Goal: Find specific page/section: Find specific page/section

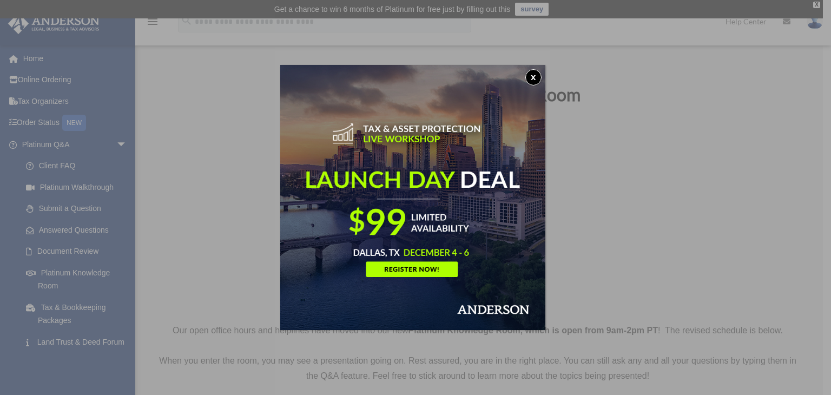
click at [540, 80] on button "x" at bounding box center [533, 77] width 16 height 16
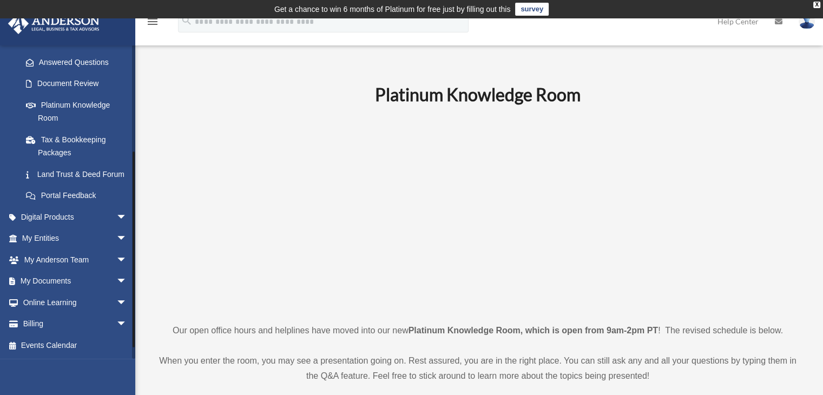
scroll to position [180, 0]
click at [116, 214] on span "arrow_drop_down" at bounding box center [127, 217] width 22 height 22
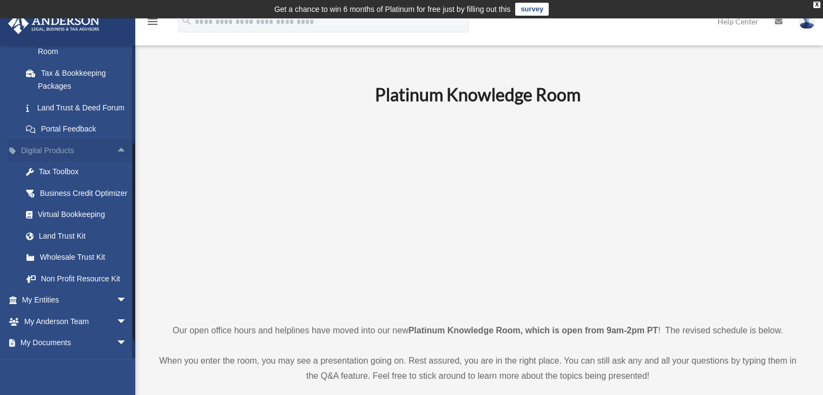
scroll to position [322, 0]
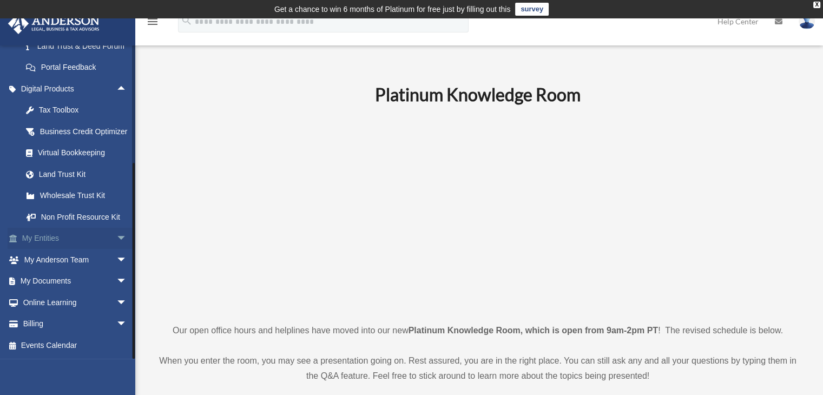
click at [116, 242] on span "arrow_drop_down" at bounding box center [127, 239] width 22 height 22
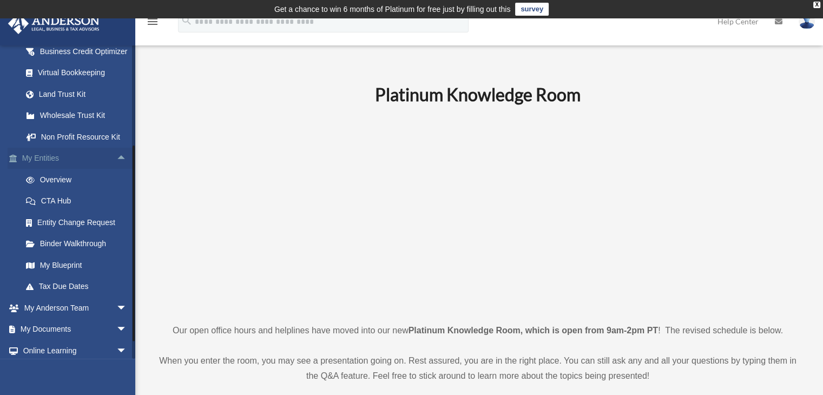
scroll to position [430, 0]
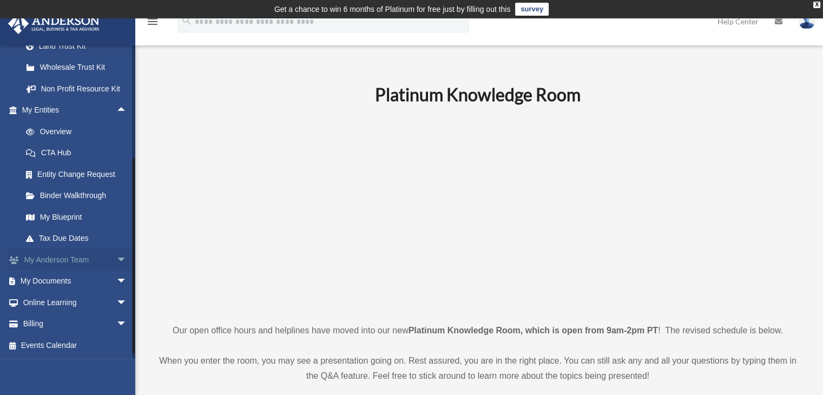
click at [116, 271] on span "arrow_drop_down" at bounding box center [127, 260] width 22 height 22
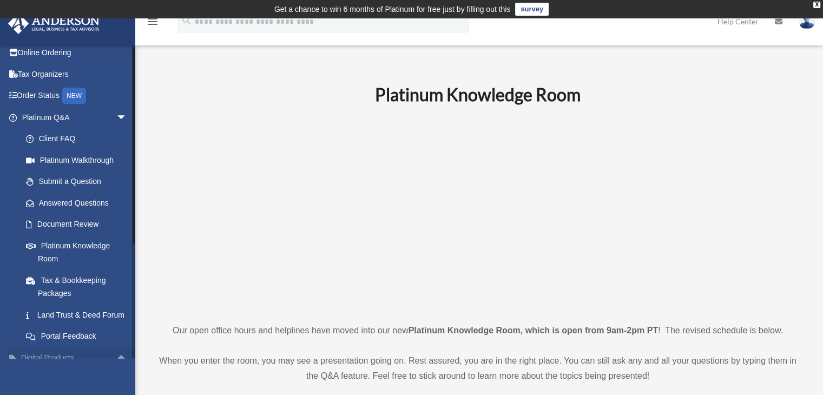
scroll to position [0, 0]
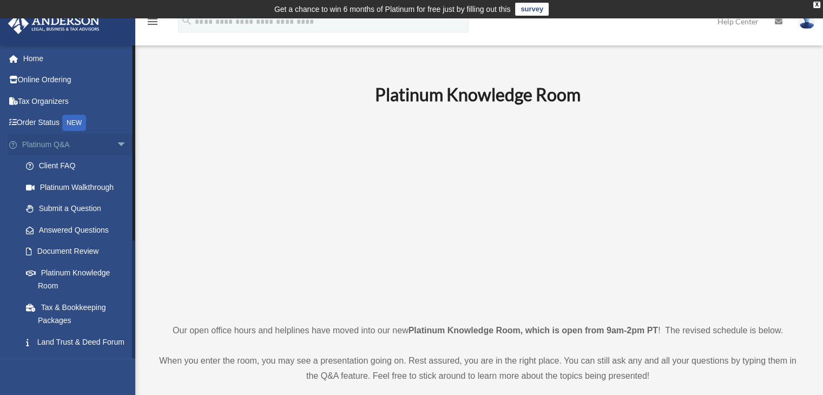
click at [116, 143] on span "arrow_drop_down" at bounding box center [127, 145] width 22 height 22
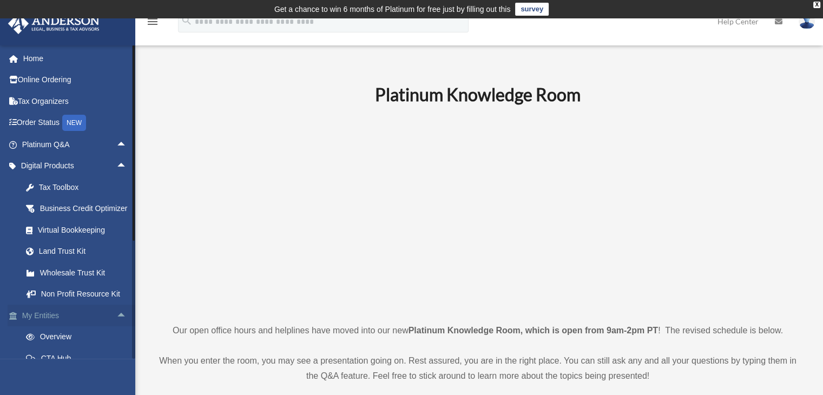
click at [116, 327] on span "arrow_drop_up" at bounding box center [127, 316] width 22 height 22
click at [40, 63] on link "Home" at bounding box center [76, 59] width 136 height 22
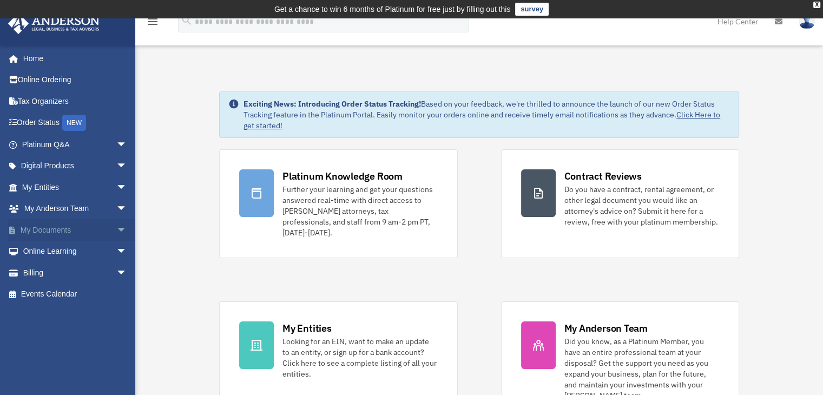
click at [116, 233] on span "arrow_drop_down" at bounding box center [127, 230] width 22 height 22
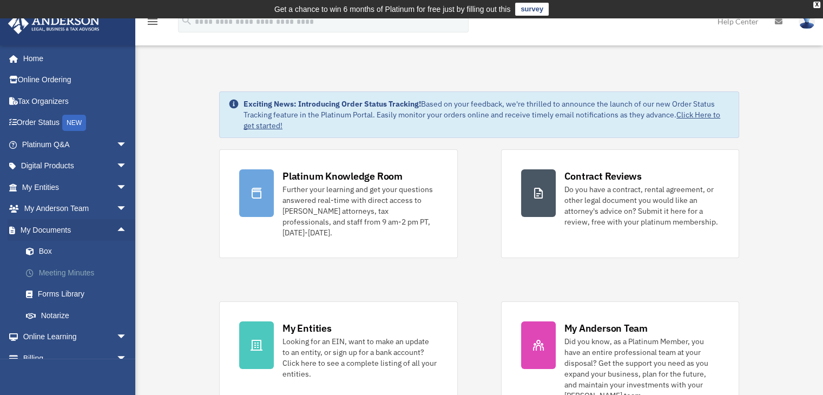
click at [87, 270] on link "Meeting Minutes" at bounding box center [79, 273] width 128 height 22
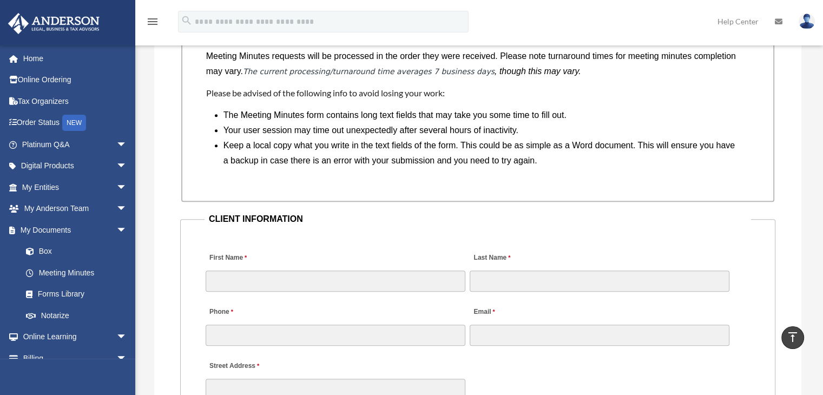
scroll to position [812, 0]
